Goal: Find specific page/section: Find specific page/section

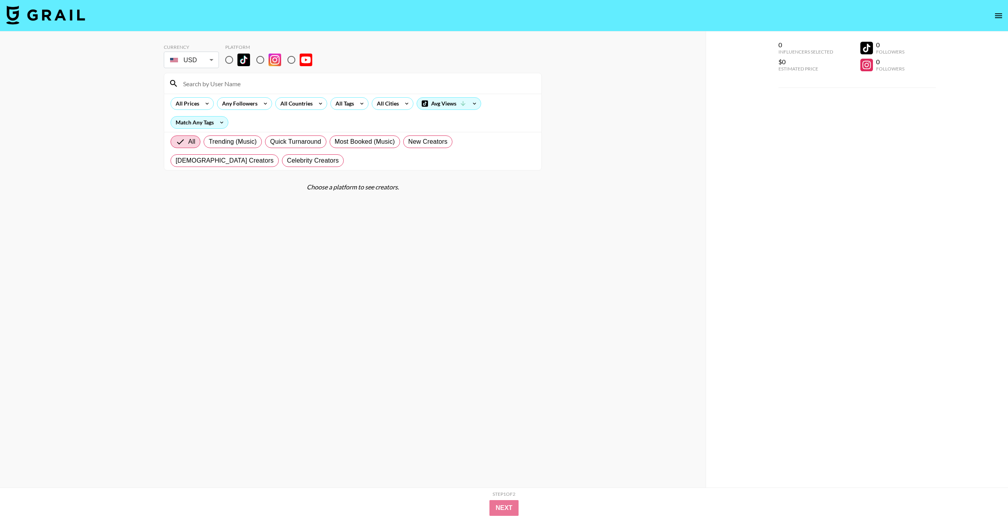
click at [252, 85] on input at bounding box center [357, 83] width 358 height 13
click at [259, 59] on input "radio" at bounding box center [260, 60] width 17 height 17
radio input "true"
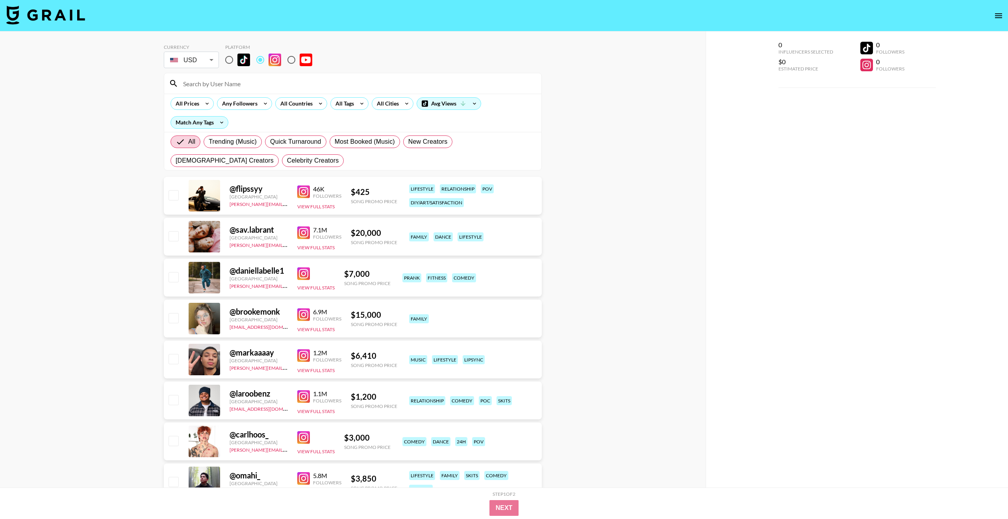
click at [256, 88] on input at bounding box center [357, 83] width 358 height 13
click at [313, 106] on div "All Countries" at bounding box center [301, 103] width 52 height 13
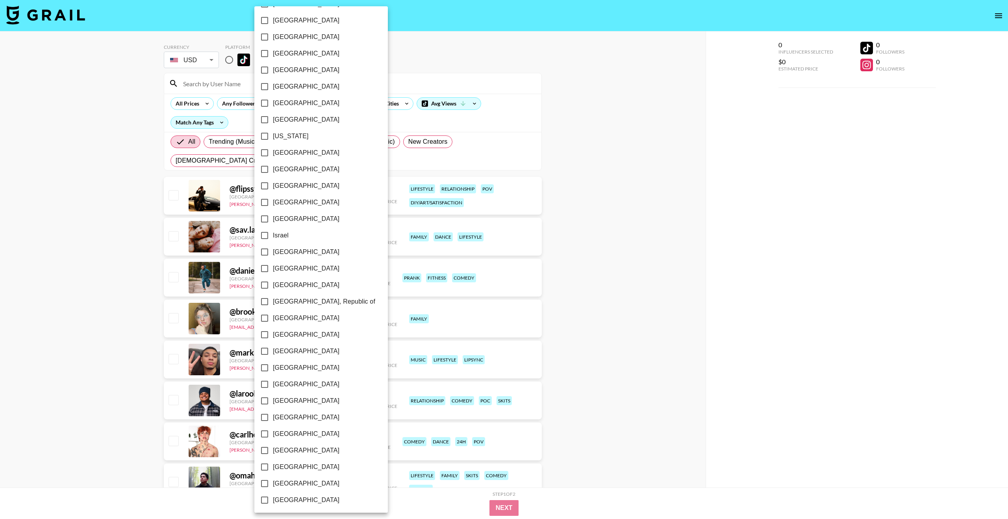
scroll to position [174, 0]
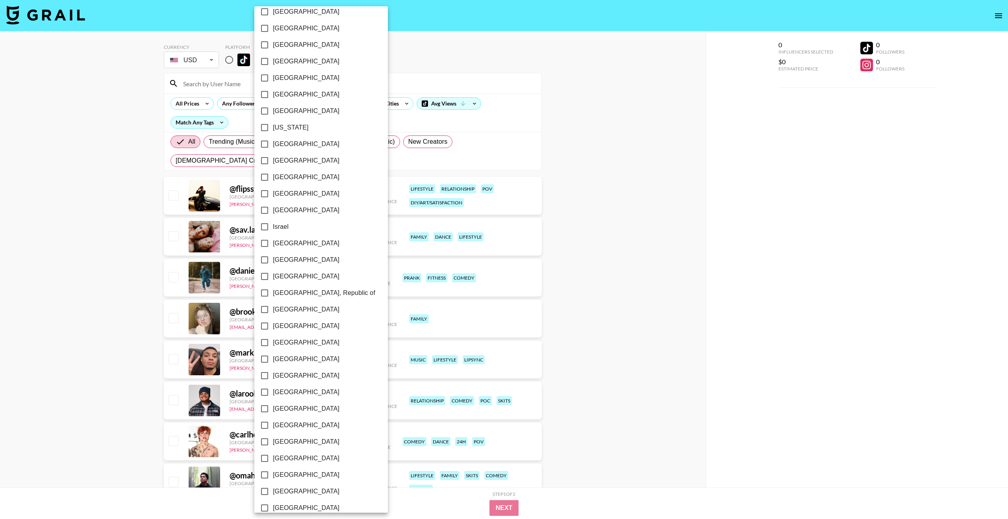
click at [296, 247] on label "[GEOGRAPHIC_DATA]" at bounding box center [315, 342] width 119 height 17
click at [273, 247] on input "[GEOGRAPHIC_DATA]" at bounding box center [264, 342] width 17 height 17
checkbox input "true"
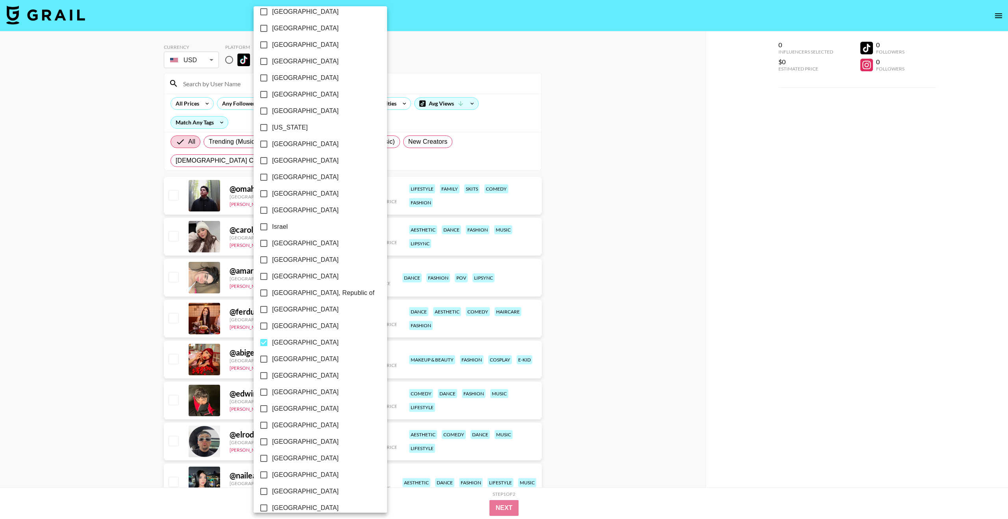
click at [472, 241] on div at bounding box center [504, 259] width 1008 height 519
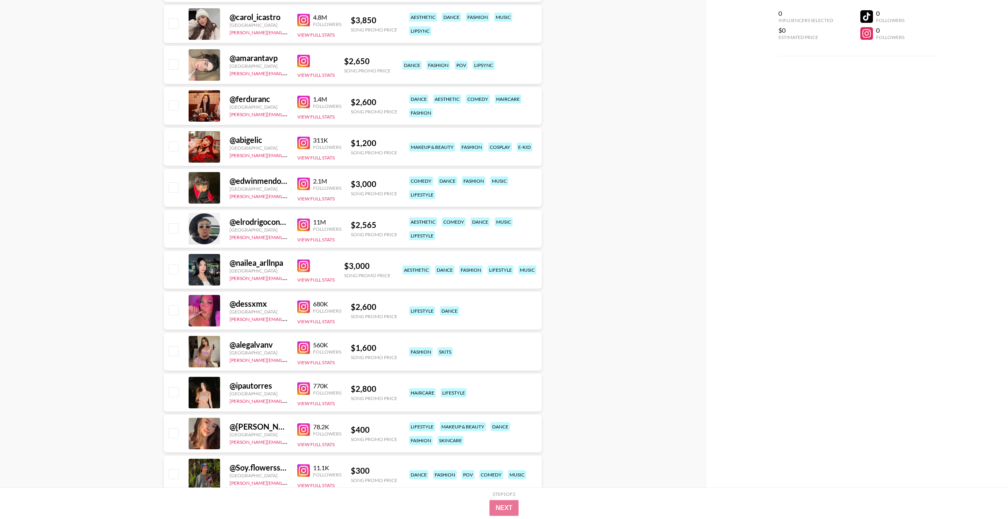
scroll to position [217, 0]
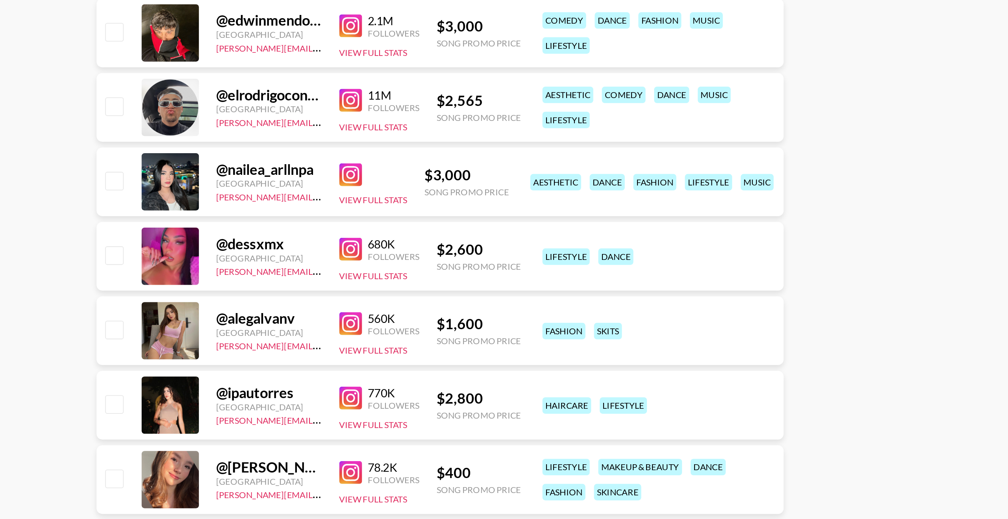
click at [306, 247] on img at bounding box center [303, 343] width 13 height 13
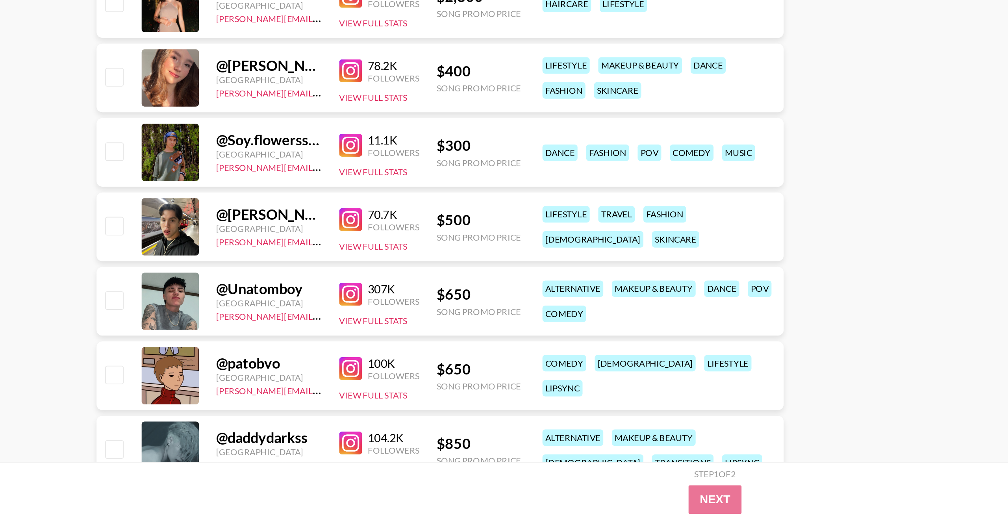
scroll to position [403, 0]
